Goal: Find specific page/section: Find specific page/section

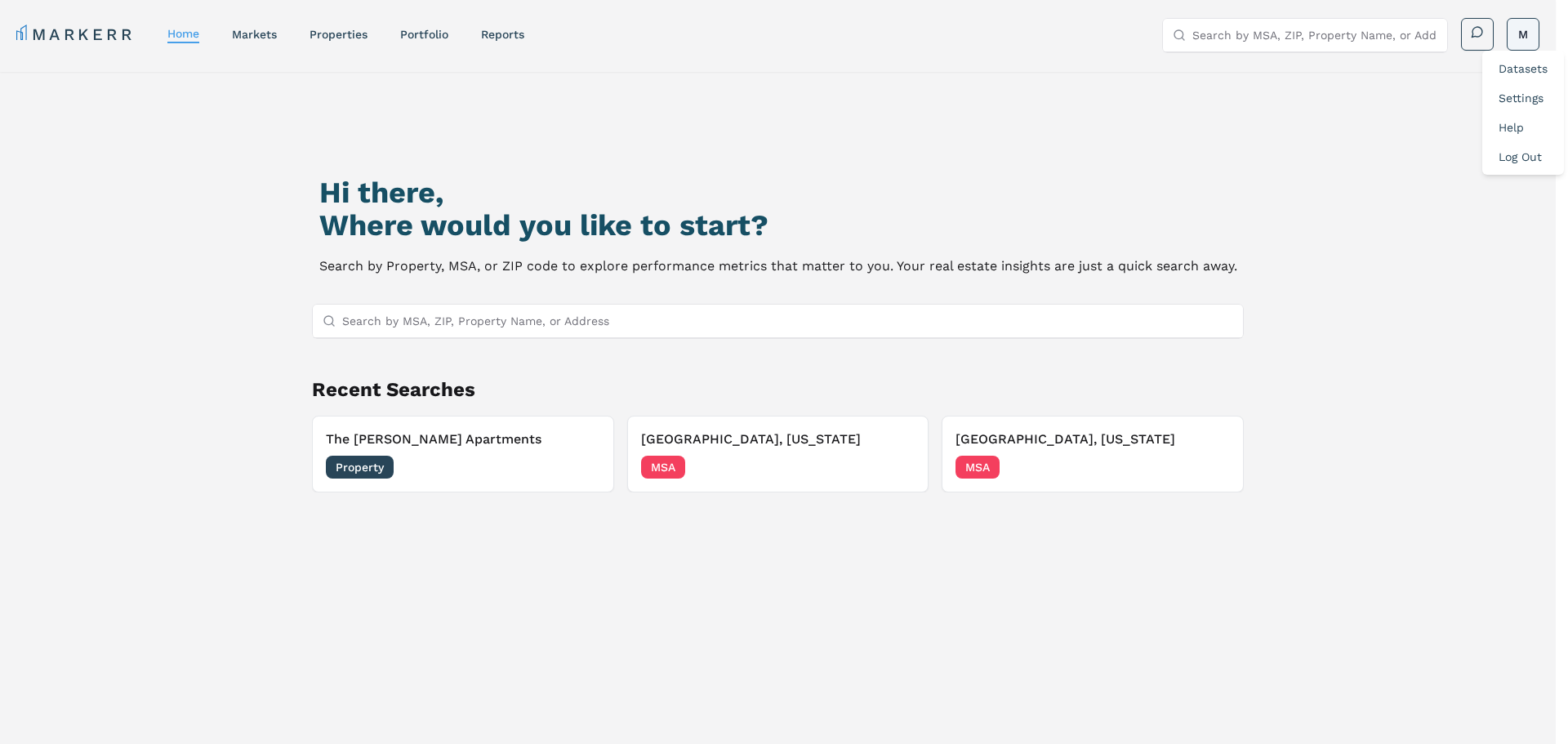
click at [1513, 43] on html "MARKERR home markets properties Portfolio reports Search by MSA, ZIP, Property …" at bounding box center [784, 442] width 1568 height 885
click at [1527, 67] on link "Datasets" at bounding box center [1523, 69] width 49 height 14
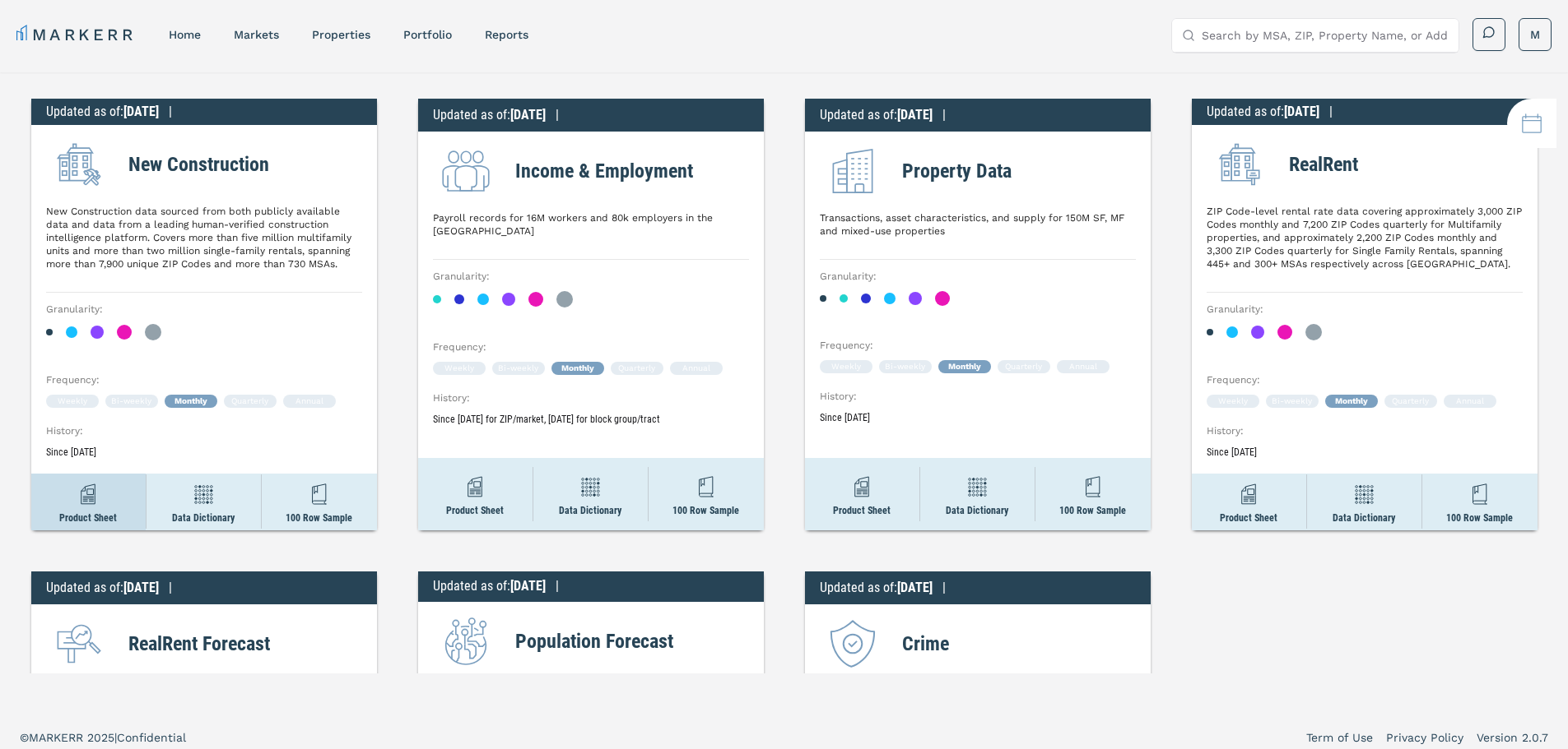
click at [91, 506] on img at bounding box center [87, 494] width 29 height 29
click at [463, 486] on img at bounding box center [474, 487] width 29 height 29
click at [863, 489] on img at bounding box center [861, 487] width 29 height 29
